Goal: Register for event/course

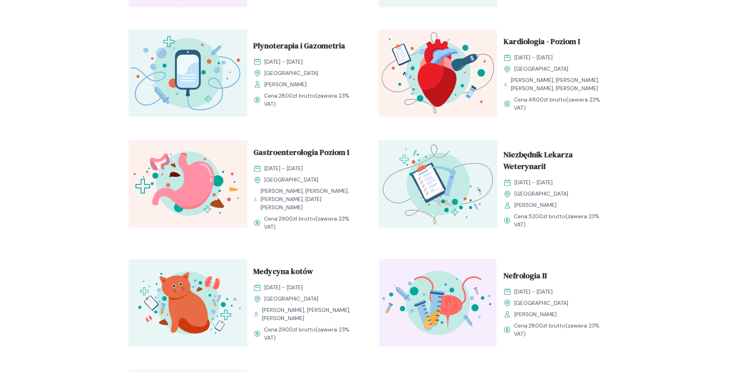
scroll to position [742, 0]
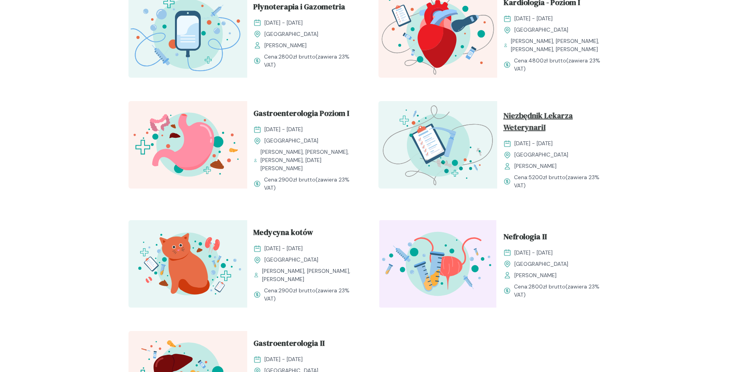
click at [539, 130] on span "Niezbędnik Lekarza WeterynariI" at bounding box center [557, 123] width 106 height 27
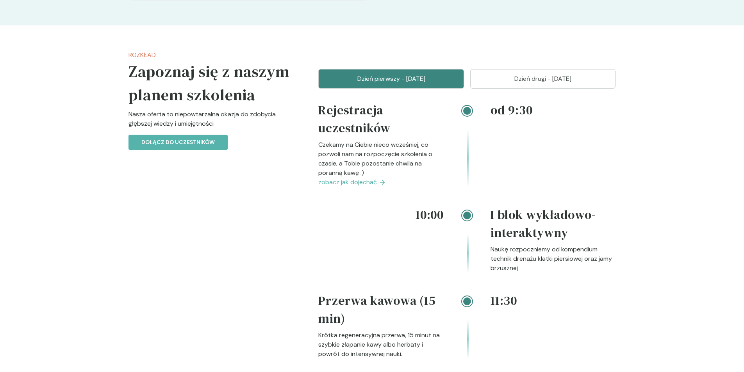
scroll to position [781, 0]
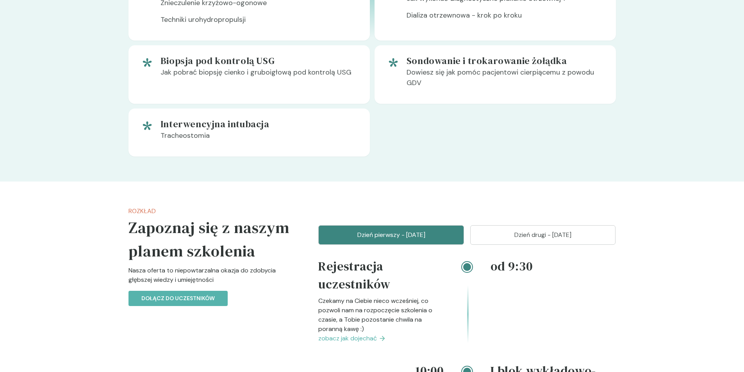
drag, startPoint x: 540, startPoint y: 234, endPoint x: 703, endPoint y: 234, distance: 162.9
click at [540, 233] on p "Dzień drugi - [DATE]" at bounding box center [543, 235] width 126 height 9
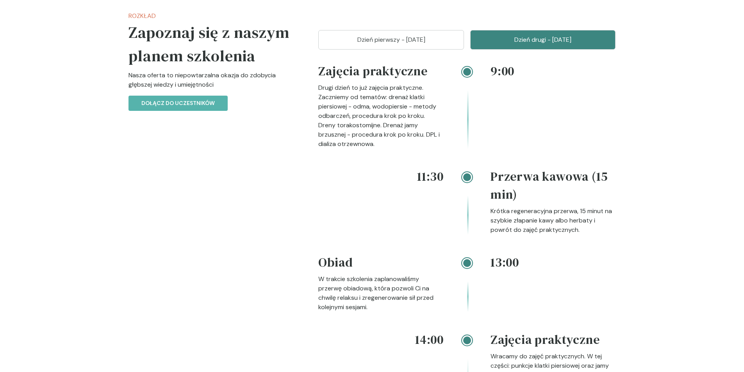
scroll to position [820, 0]
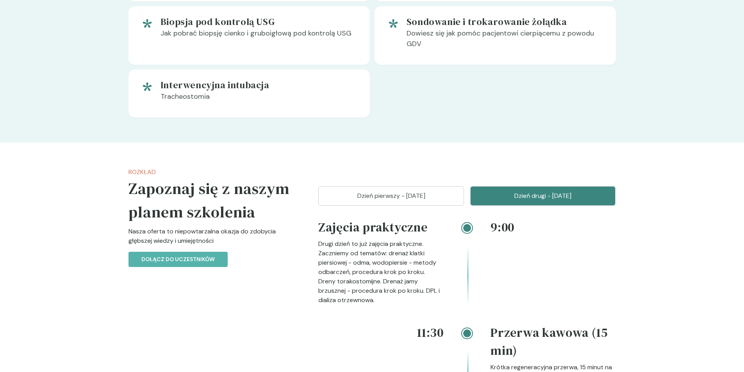
click at [426, 201] on button "Dzień pierwszy - [DATE]" at bounding box center [391, 196] width 146 height 20
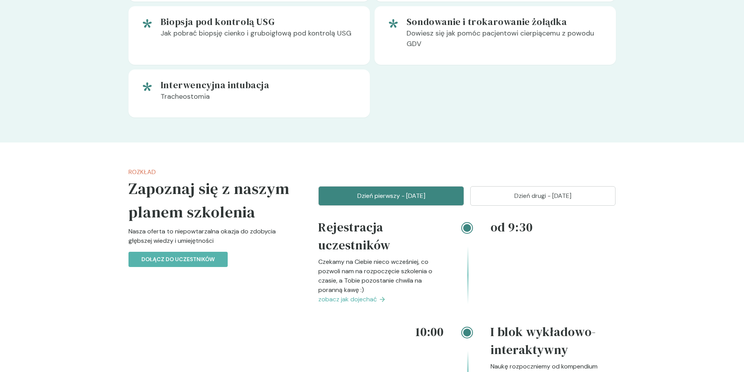
click at [544, 198] on p "Dzień drugi - [DATE]" at bounding box center [543, 195] width 126 height 9
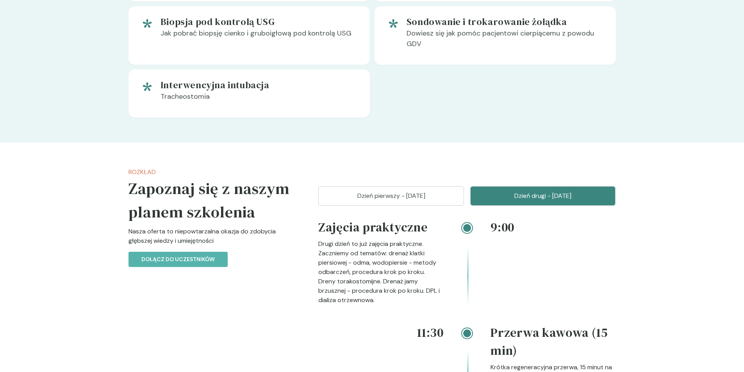
click at [403, 204] on button "Dzień pierwszy - [DATE]" at bounding box center [391, 196] width 146 height 20
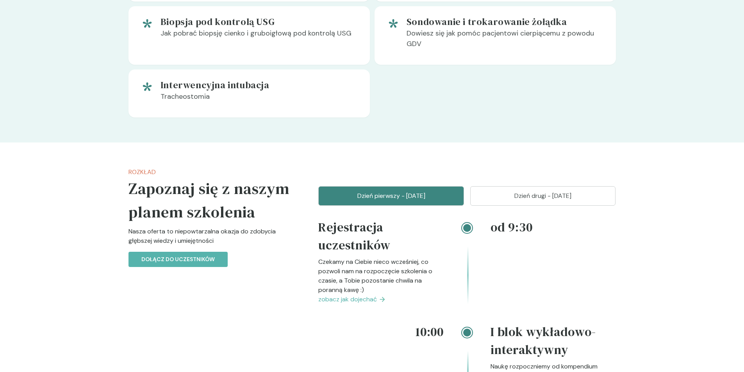
click at [393, 197] on p "Dzień pierwszy - [DATE]" at bounding box center [391, 195] width 126 height 9
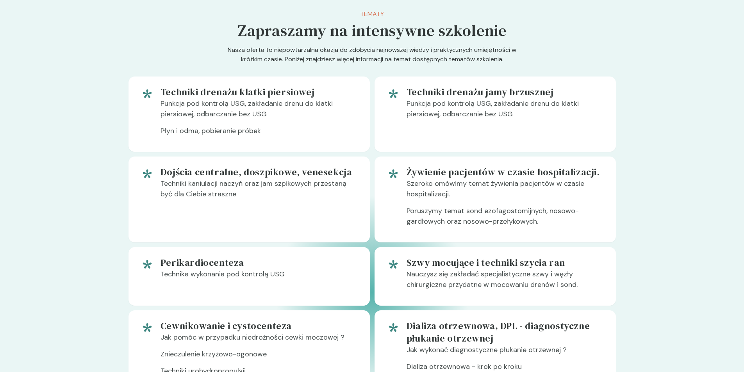
scroll to position [234, 0]
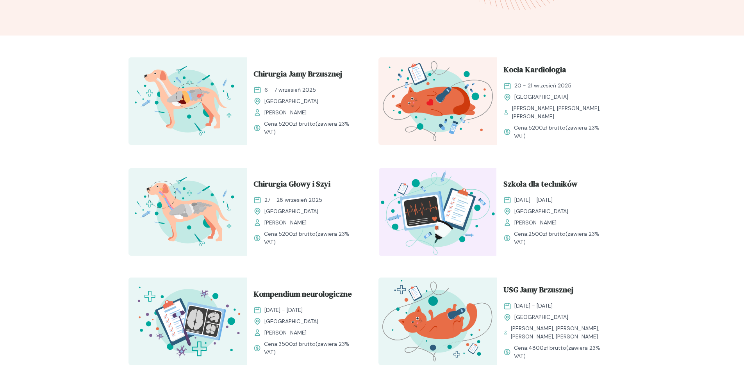
scroll to position [742, 0]
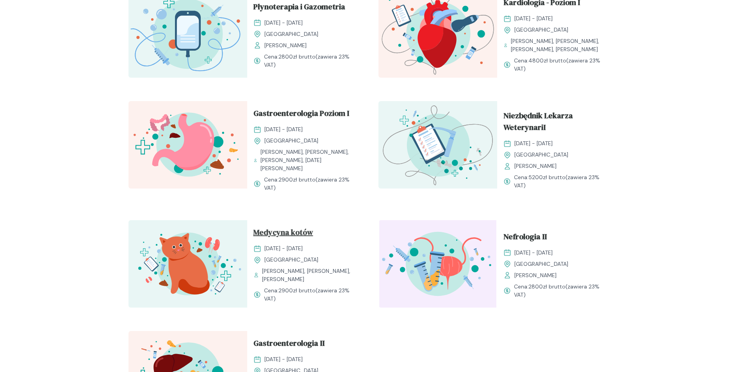
click at [286, 238] on span "Medycyna kotów" at bounding box center [284, 234] width 60 height 15
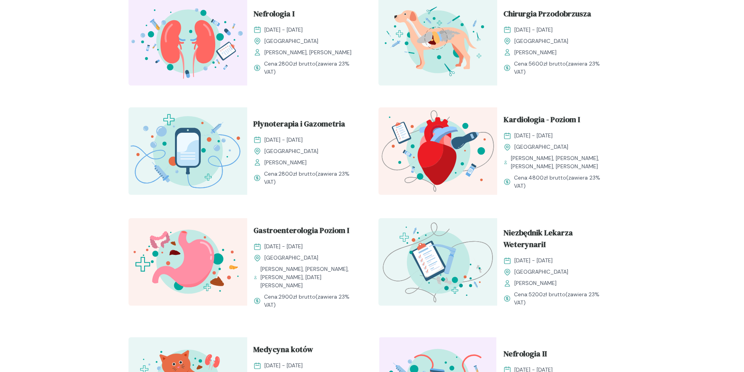
scroll to position [664, 0]
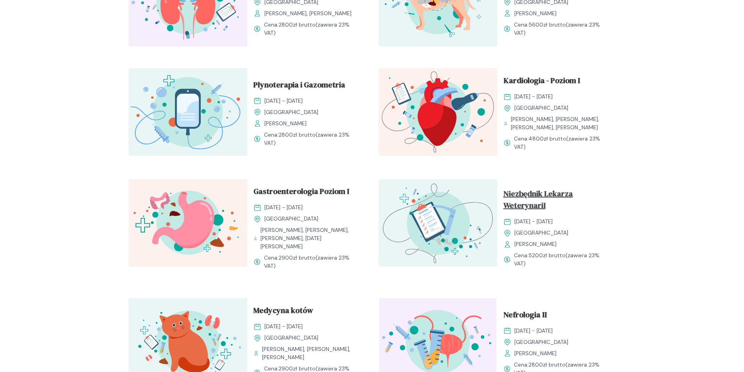
click at [520, 209] on span "Niezbędnik Lekarza WeterynariI" at bounding box center [557, 201] width 106 height 27
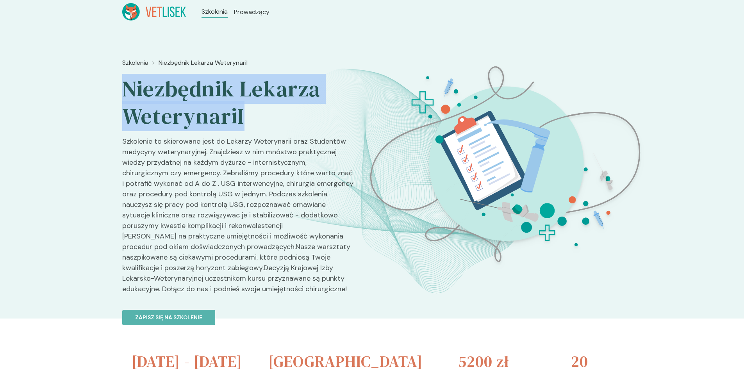
drag, startPoint x: 128, startPoint y: 84, endPoint x: 253, endPoint y: 115, distance: 128.9
click at [253, 115] on h2 "Niezbędnik Lekarza WeterynariI" at bounding box center [238, 102] width 232 height 55
click at [284, 129] on h2 "Niezbędnik Lekarza WeterynariI" at bounding box center [238, 102] width 232 height 55
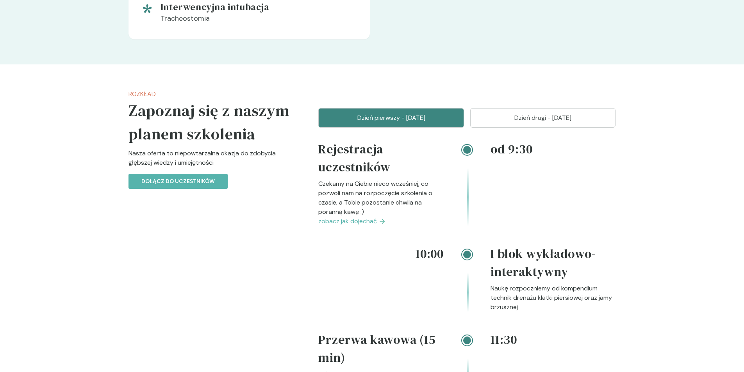
scroll to position [1016, 0]
